Goal: Information Seeking & Learning: Find specific fact

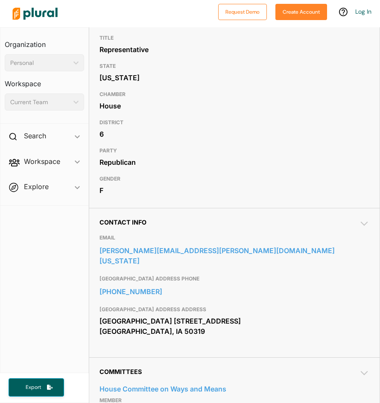
scroll to position [136, 0]
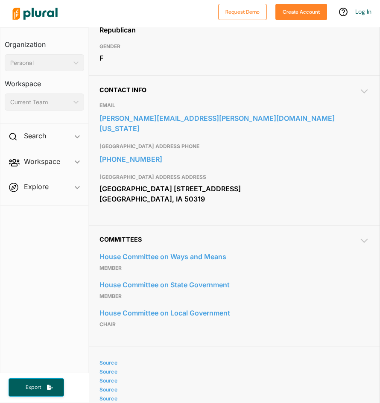
scroll to position [322, 0]
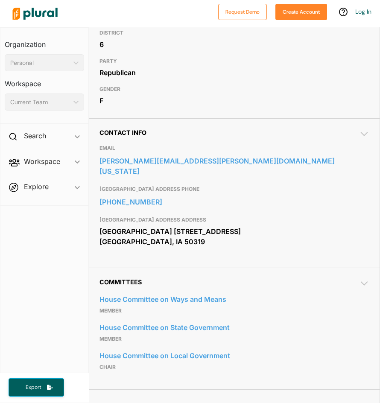
scroll to position [211, 0]
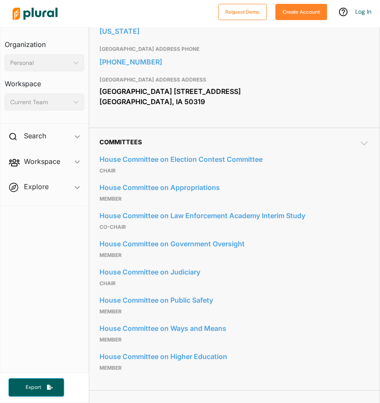
scroll to position [481, 0]
